Goal: Task Accomplishment & Management: Manage account settings

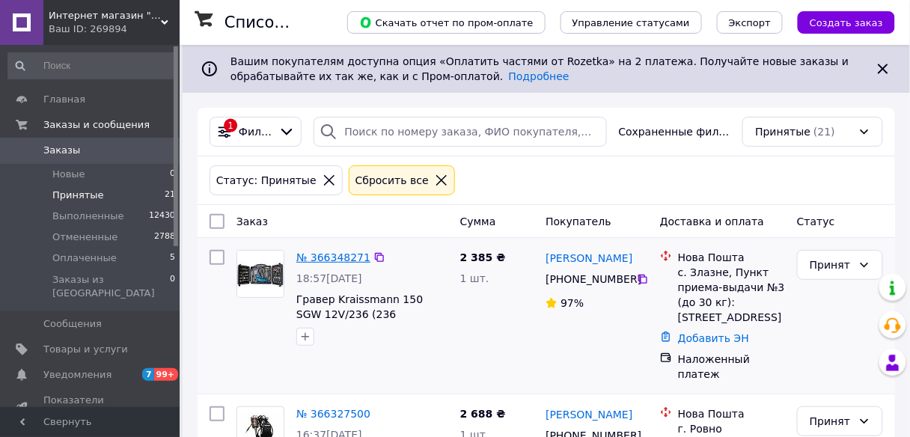
click at [327, 260] on link "№ 366348271" at bounding box center [333, 257] width 74 height 12
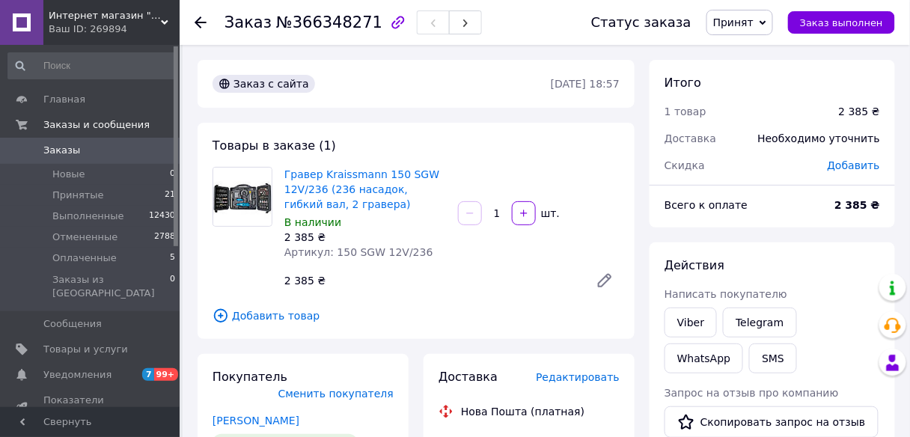
scroll to position [60, 0]
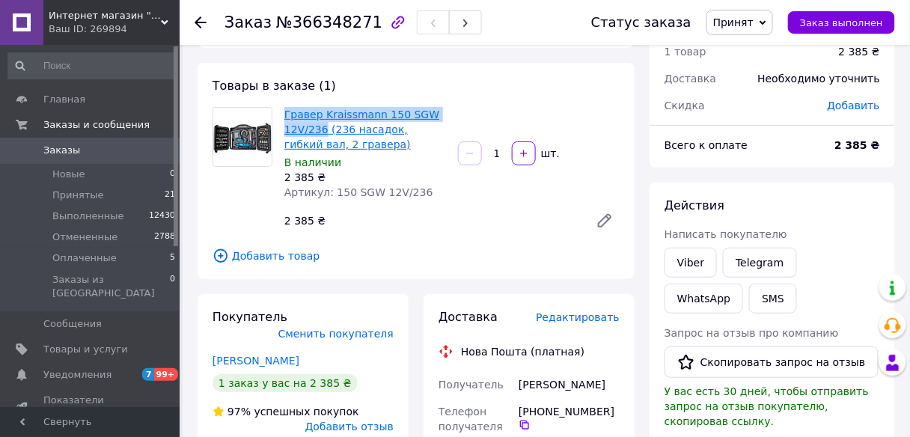
drag, startPoint x: 280, startPoint y: 113, endPoint x: 324, endPoint y: 135, distance: 49.5
click at [324, 135] on div "Гравер Kraissmann 150 SGW 12V/236 (236 насадок, гибкий вал, 2 гравера) В наличи…" at bounding box center [365, 153] width 174 height 99
copy link "Гравер Kraissmann 150 SGW 12V/236"
click at [701, 265] on link "Viber" at bounding box center [691, 263] width 52 height 30
